Goal: Task Accomplishment & Management: Manage account settings

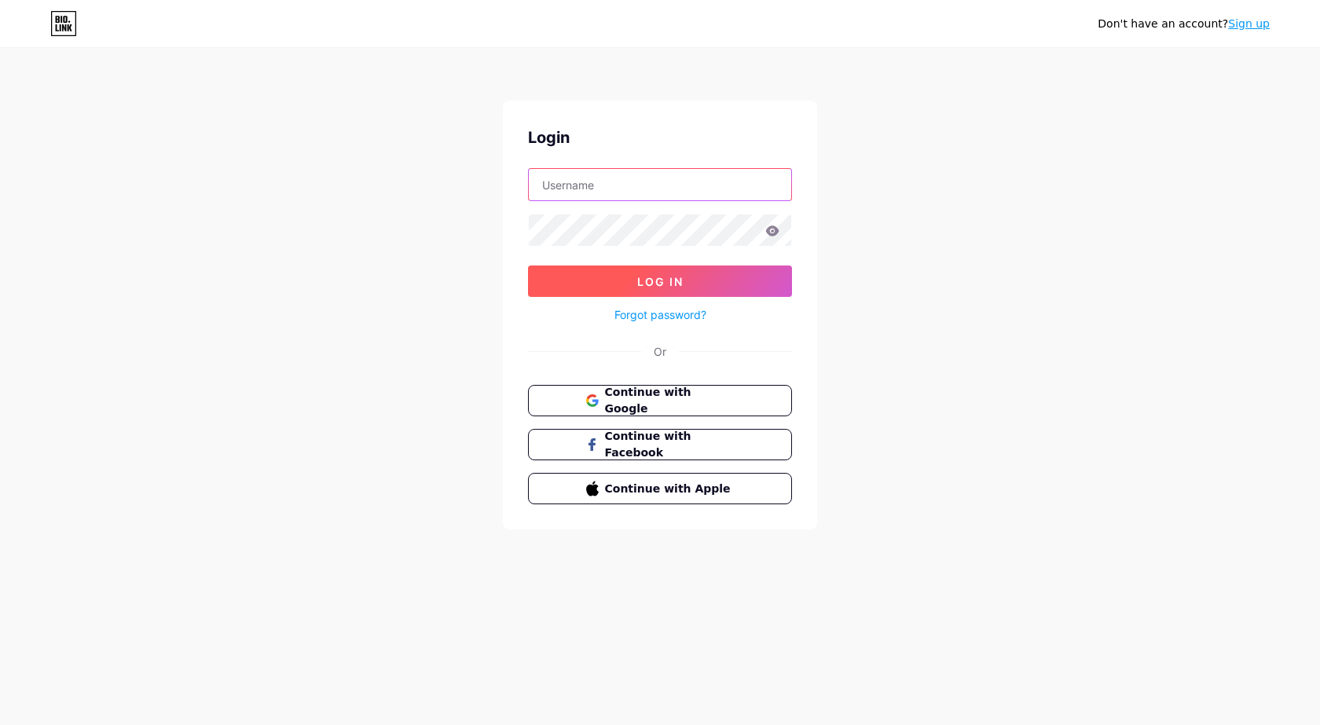
type input "digicornsopensource"
click at [692, 279] on button "Log In" at bounding box center [660, 281] width 264 height 31
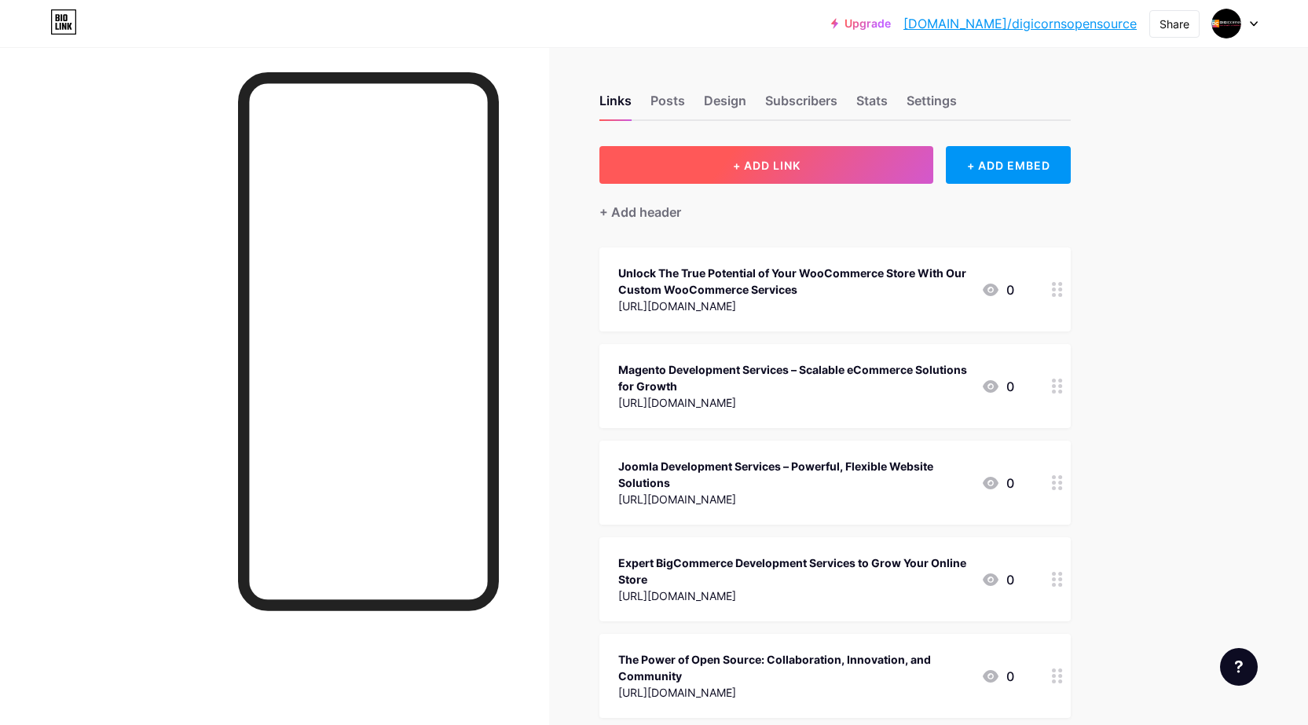
click at [759, 168] on span "+ ADD LINK" at bounding box center [767, 165] width 68 height 13
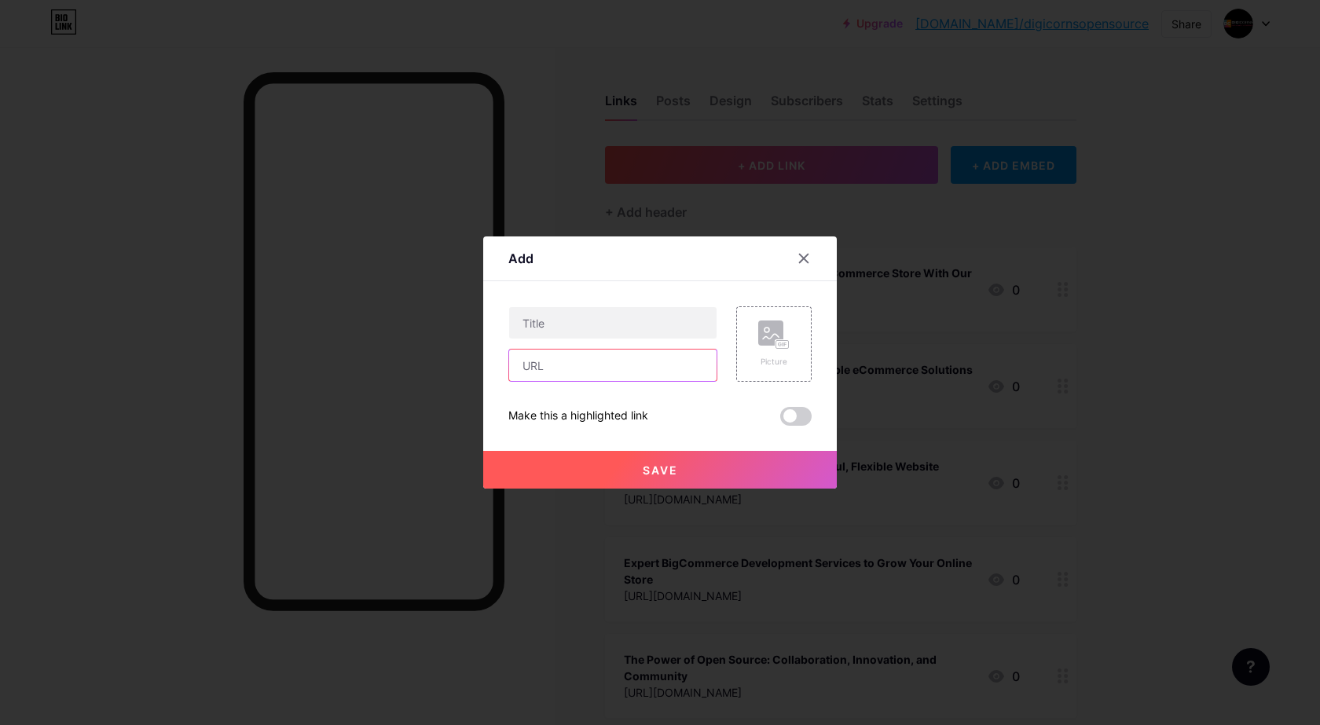
click at [545, 362] on input "text" at bounding box center [612, 365] width 207 height 31
paste input "[URL][DOMAIN_NAME]"
type input "[URL][DOMAIN_NAME]"
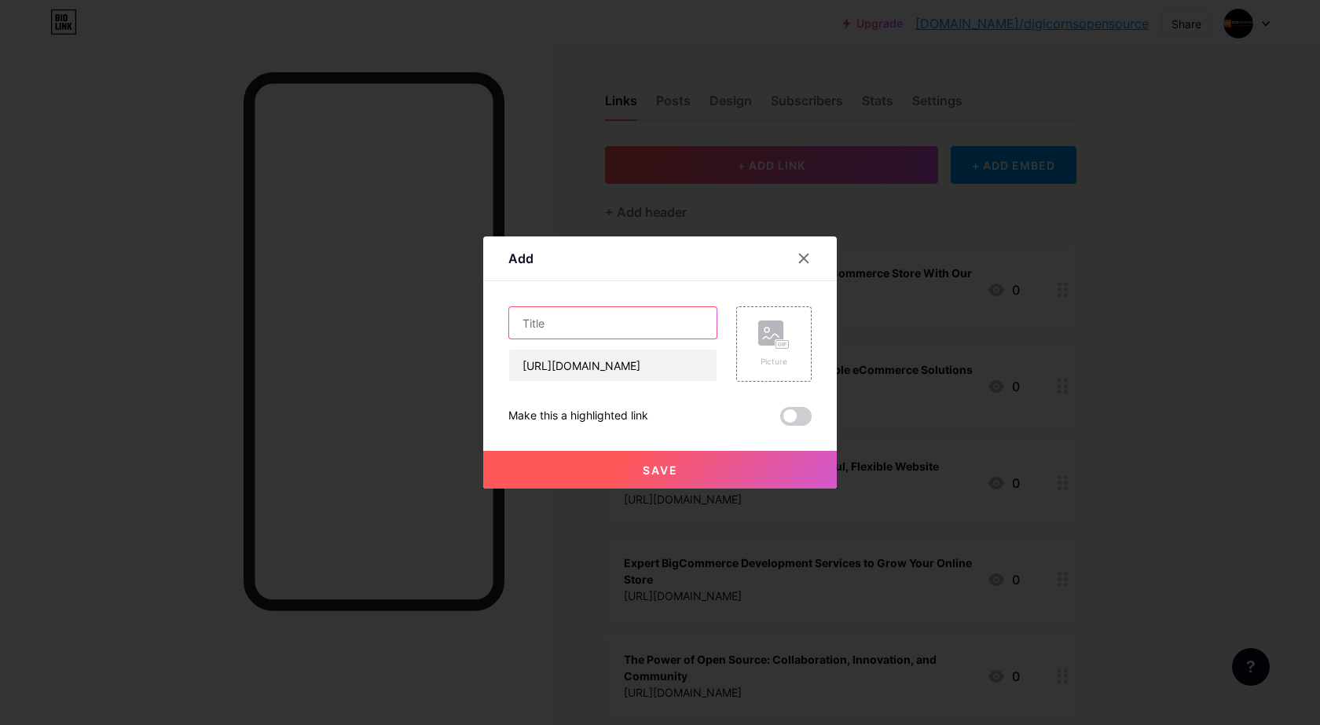
click at [570, 313] on input "text" at bounding box center [612, 322] width 207 height 31
paste input "WooCommerce Performance Plugins: What Works and What Doesn’t"
type input "WooCommerce Performance Plugins: What Works and What Doesn’t"
click at [662, 466] on span "Save" at bounding box center [660, 470] width 35 height 13
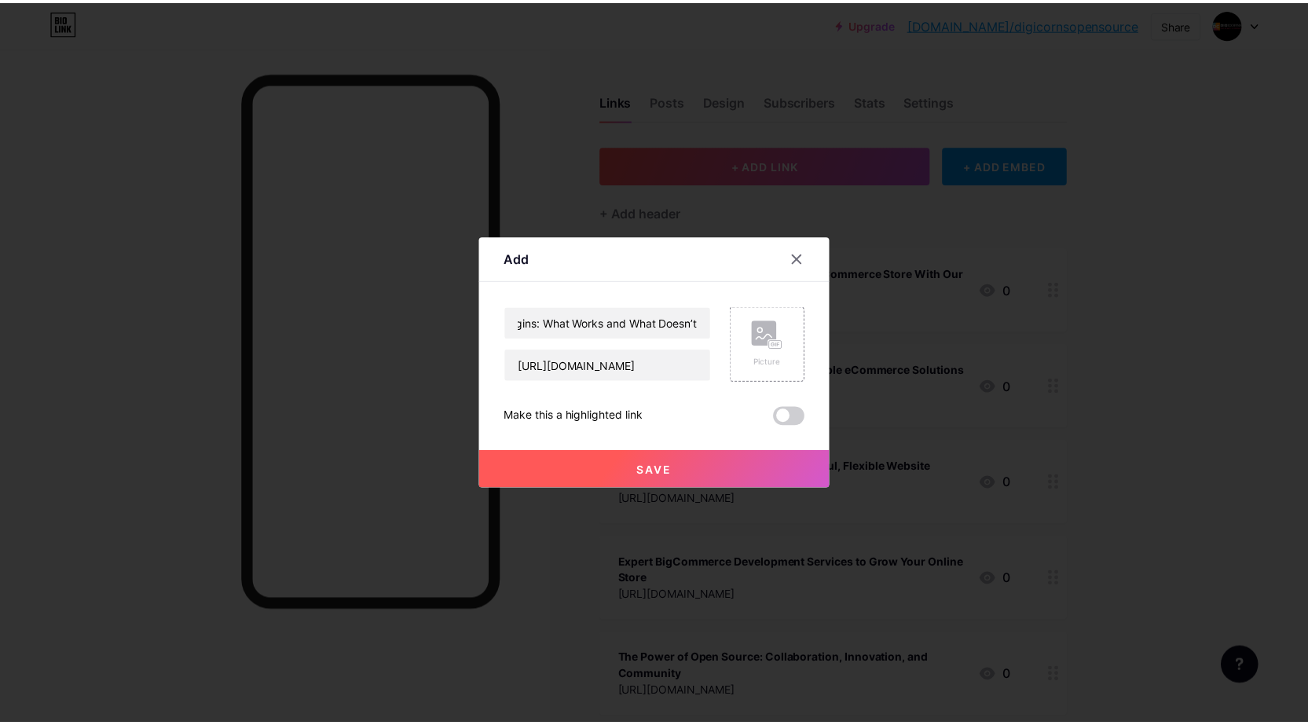
scroll to position [0, 0]
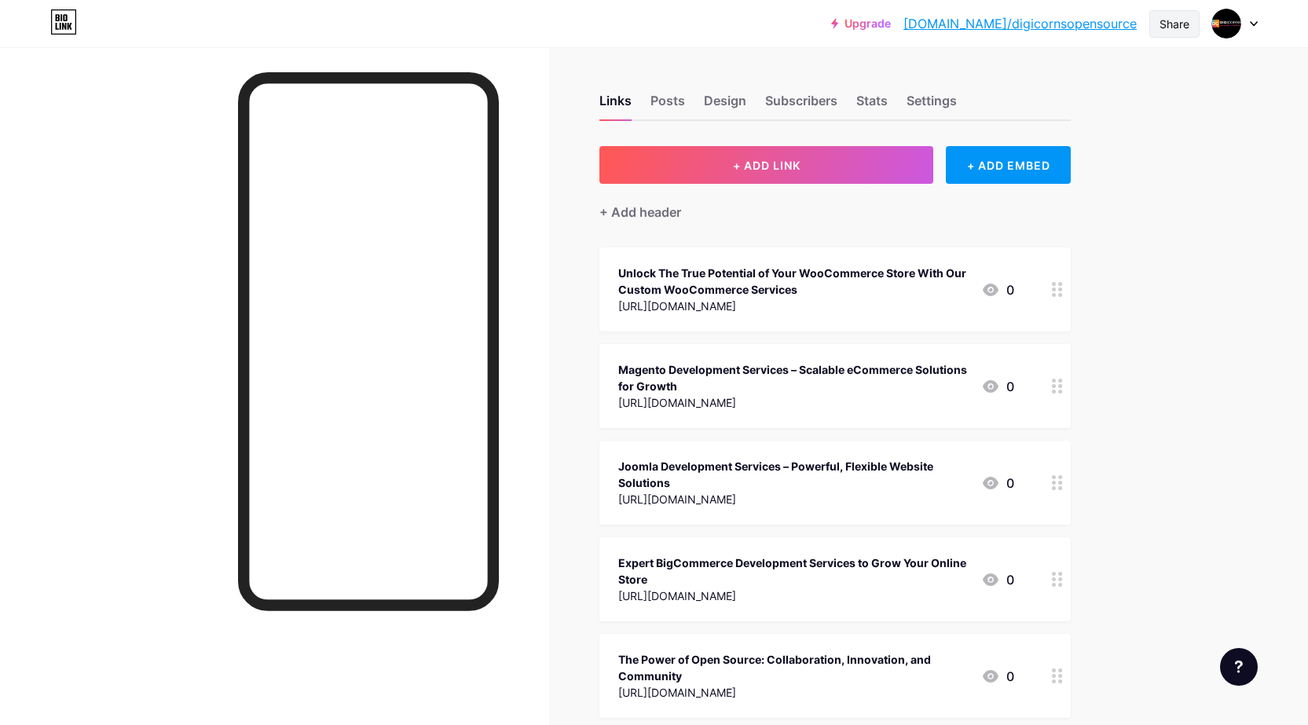
click at [1173, 28] on div "Share" at bounding box center [1175, 24] width 30 height 17
click at [1052, 82] on div "Copy link" at bounding box center [1044, 81] width 58 height 19
